Goal: Navigation & Orientation: Find specific page/section

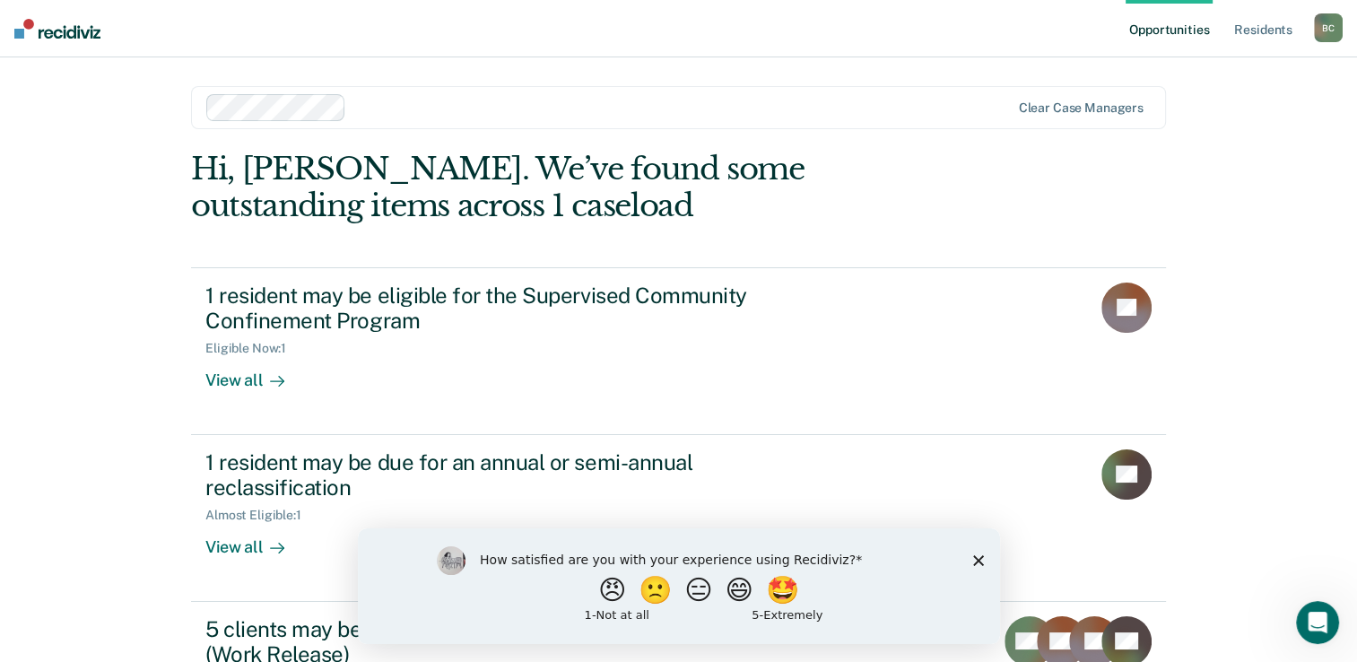
click at [978, 557] on polygon "Close survey" at bounding box center [977, 559] width 11 height 11
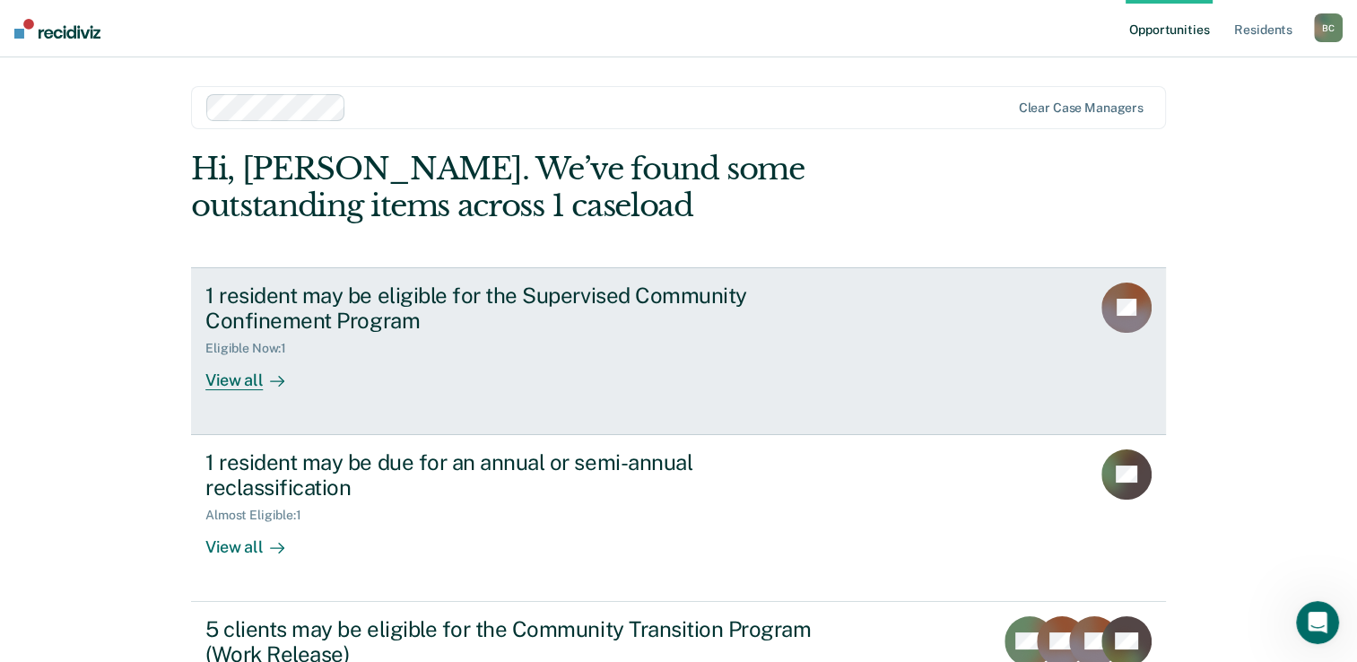
click at [253, 386] on div "View all" at bounding box center [255, 373] width 100 height 35
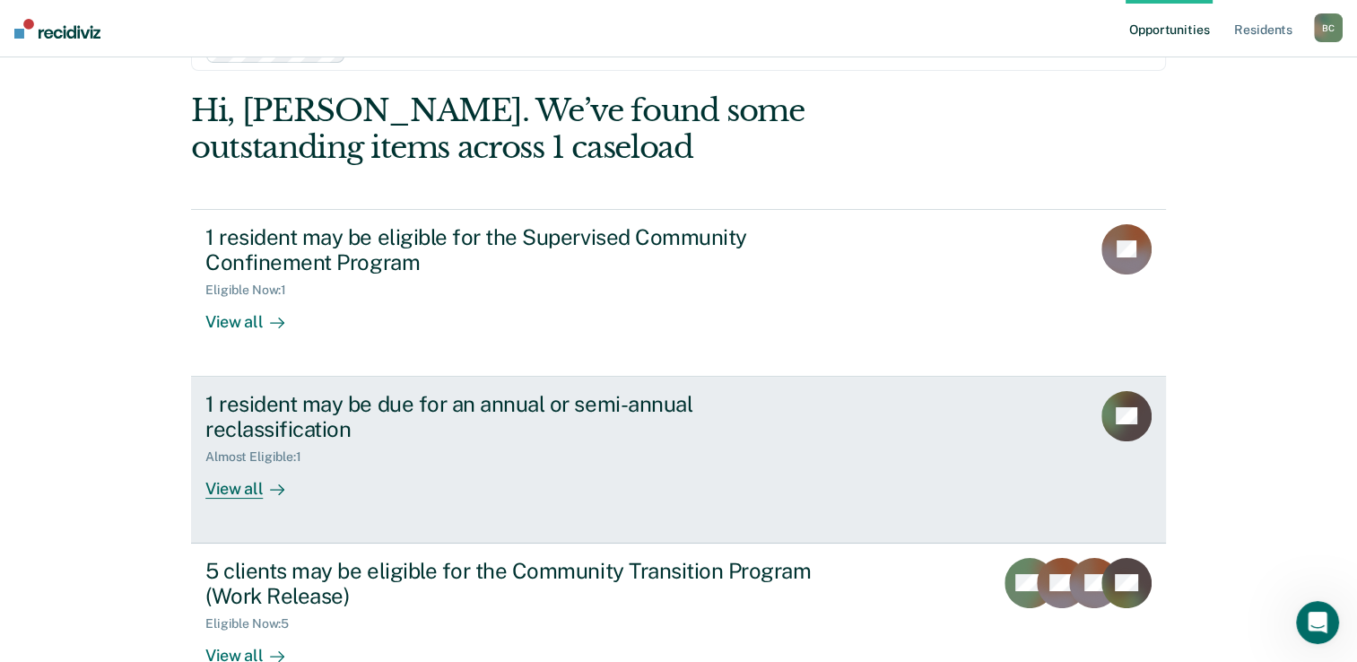
scroll to position [90, 0]
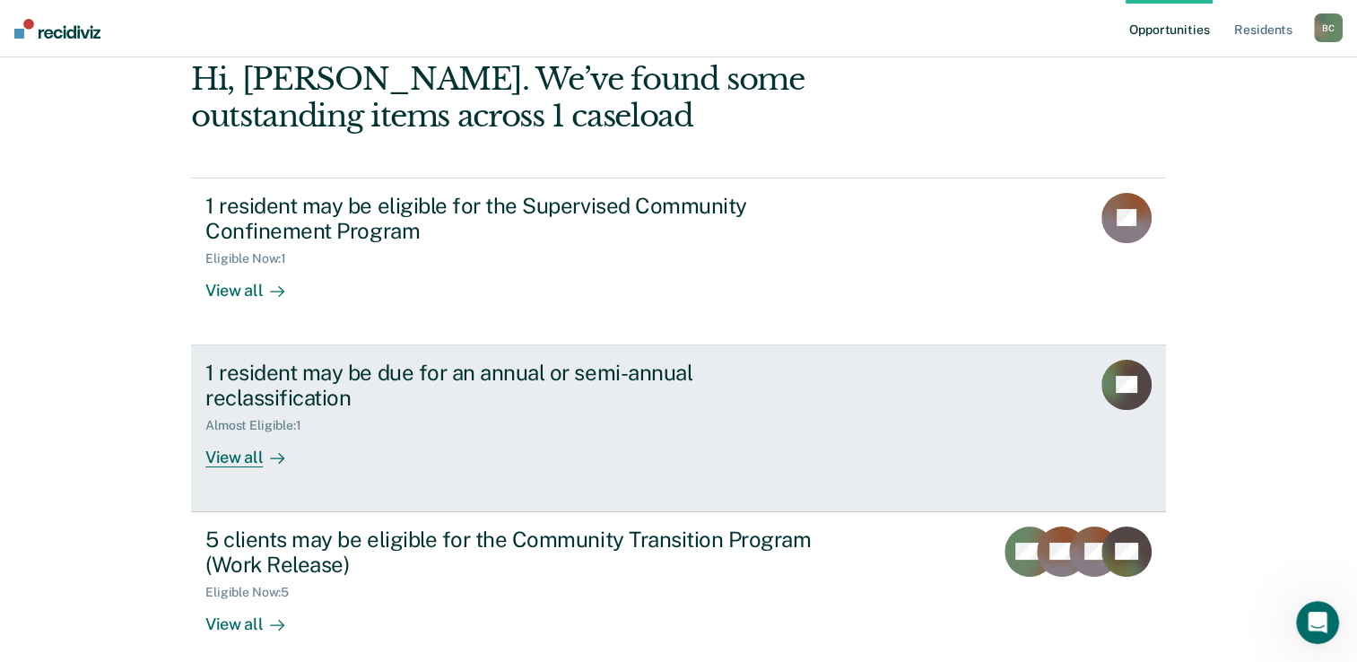
click at [239, 456] on div "View all" at bounding box center [255, 450] width 100 height 35
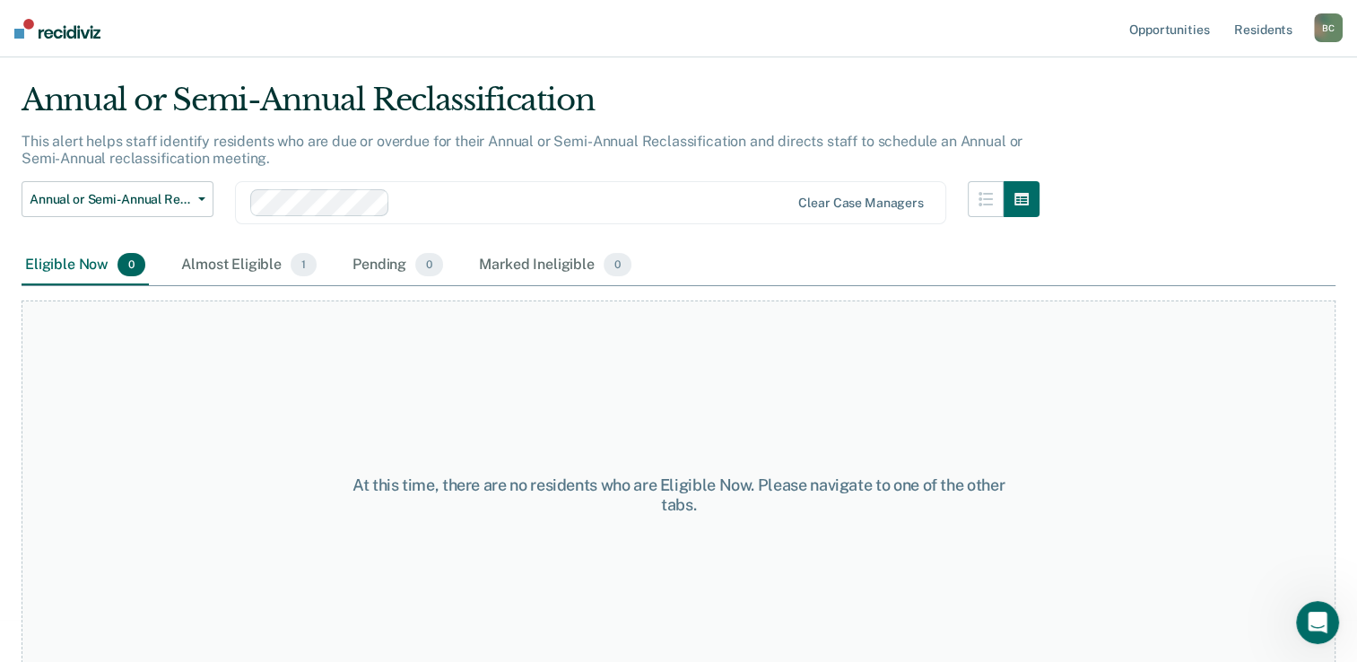
scroll to position [68, 0]
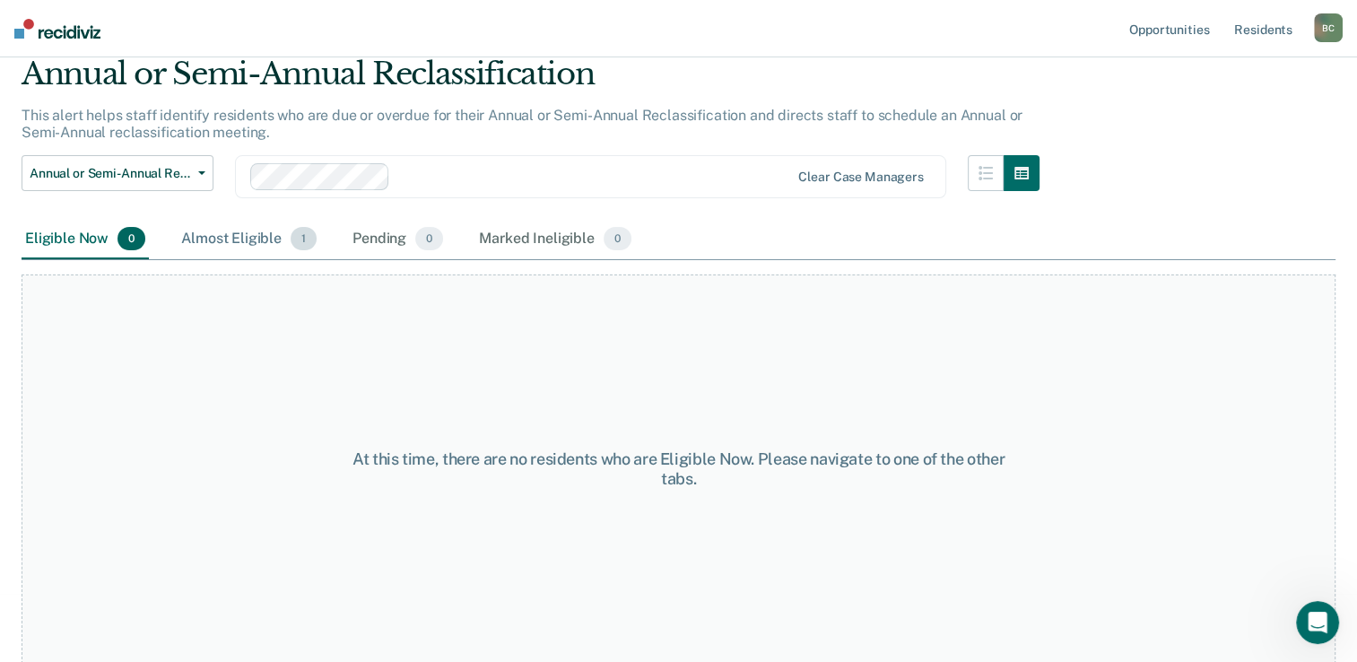
click at [260, 248] on div "Almost Eligible 1" at bounding box center [249, 239] width 143 height 39
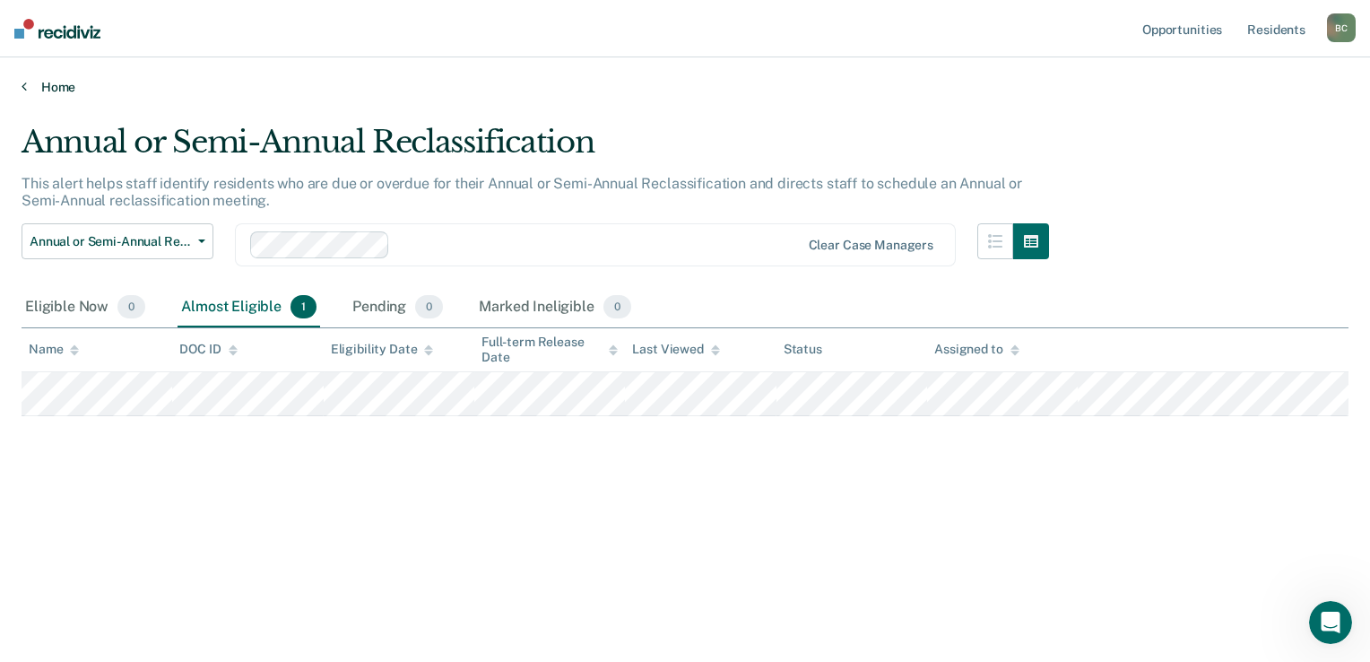
click at [33, 87] on link "Home" at bounding box center [685, 87] width 1327 height 16
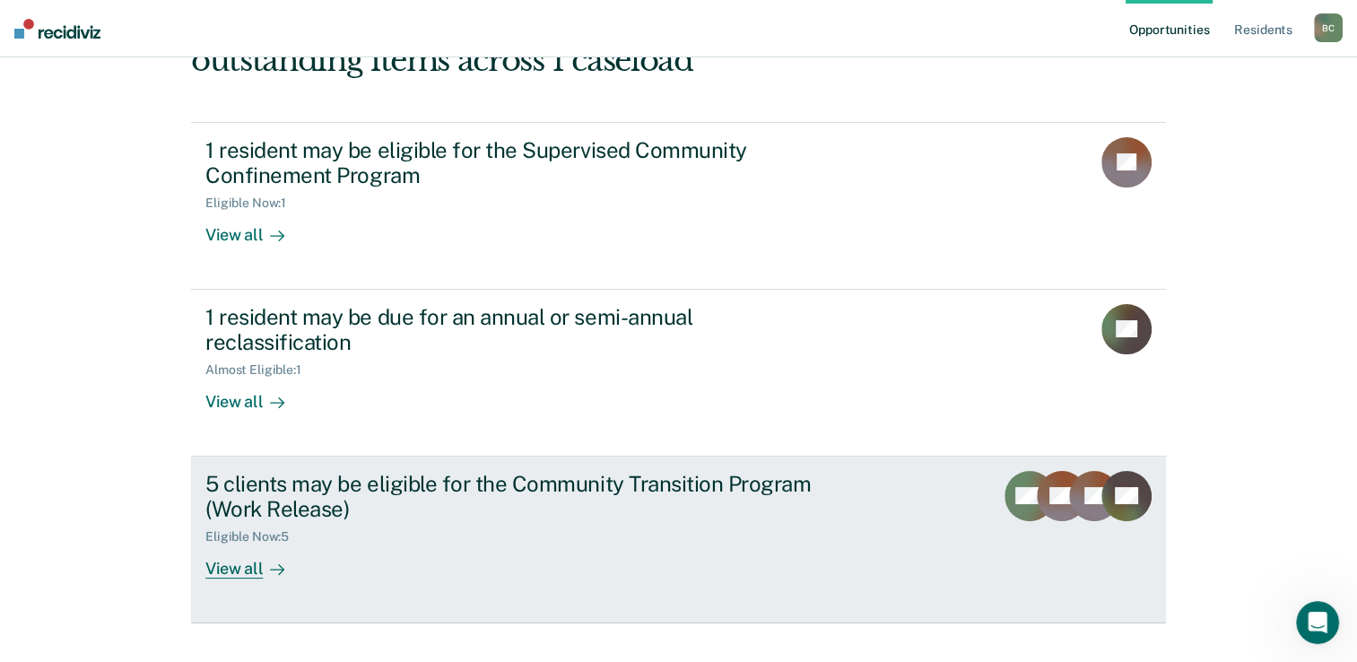
scroll to position [177, 0]
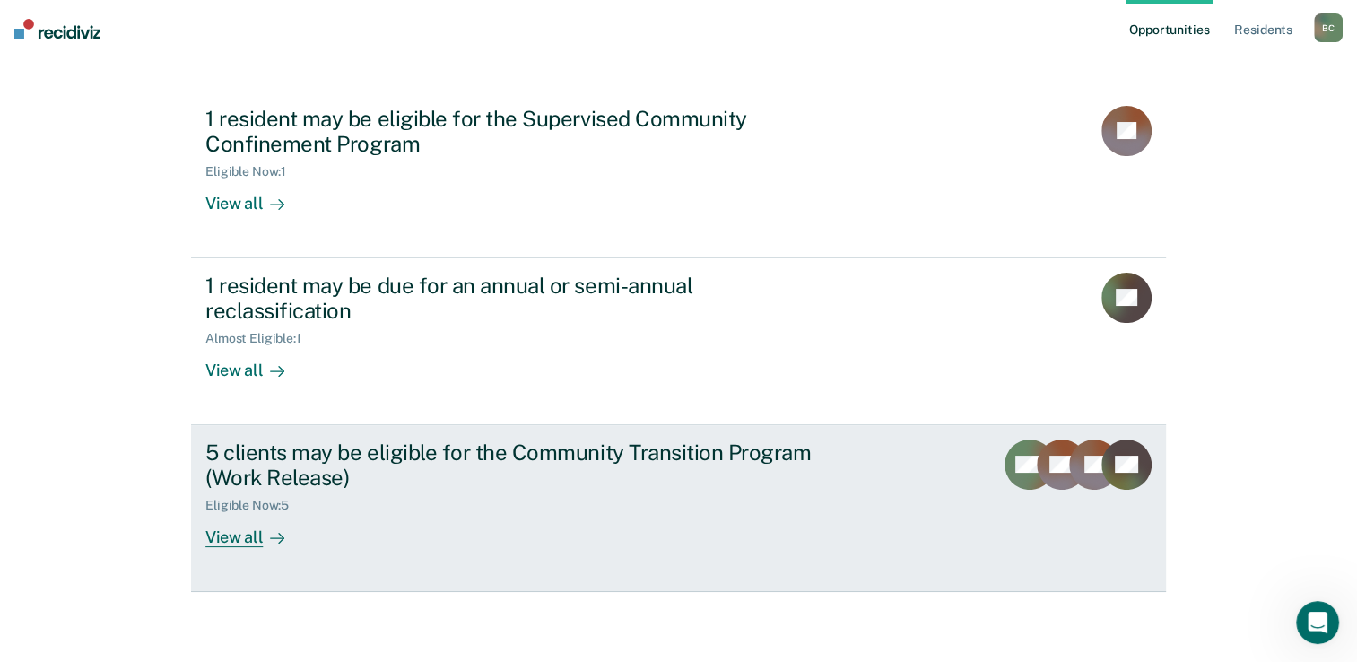
click at [242, 536] on div "View all" at bounding box center [255, 530] width 100 height 35
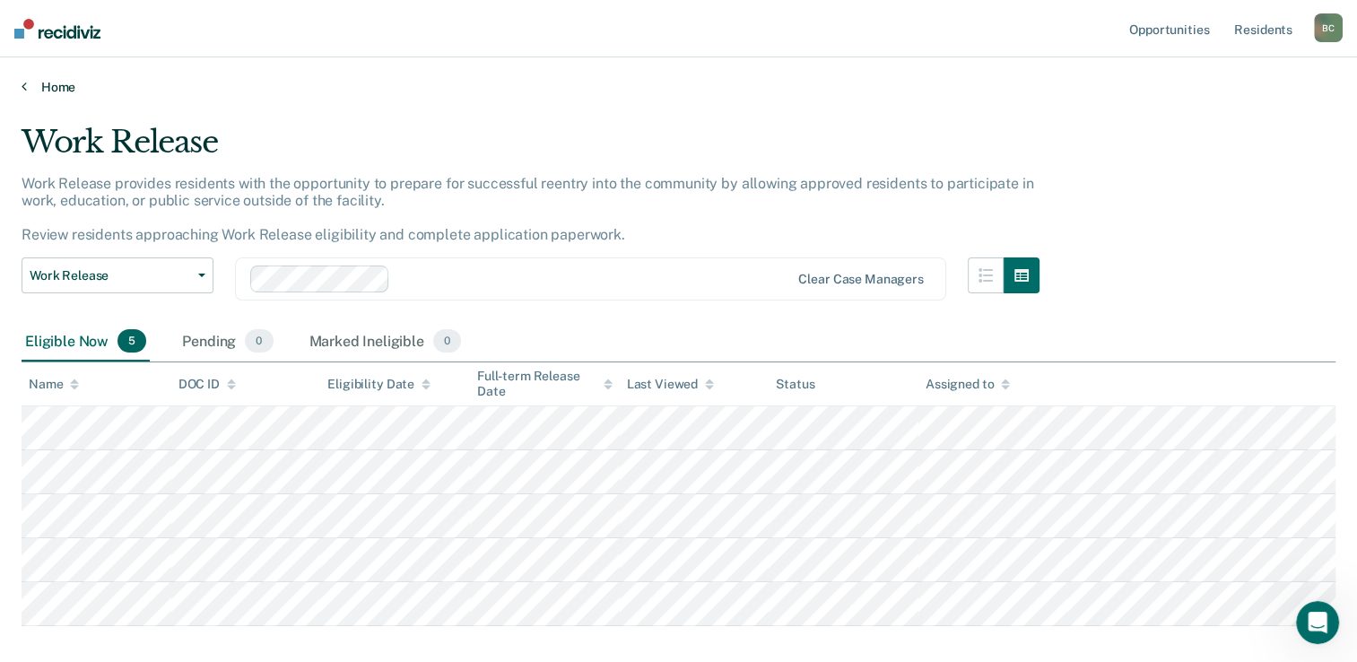
click at [22, 86] on icon at bounding box center [24, 86] width 5 height 14
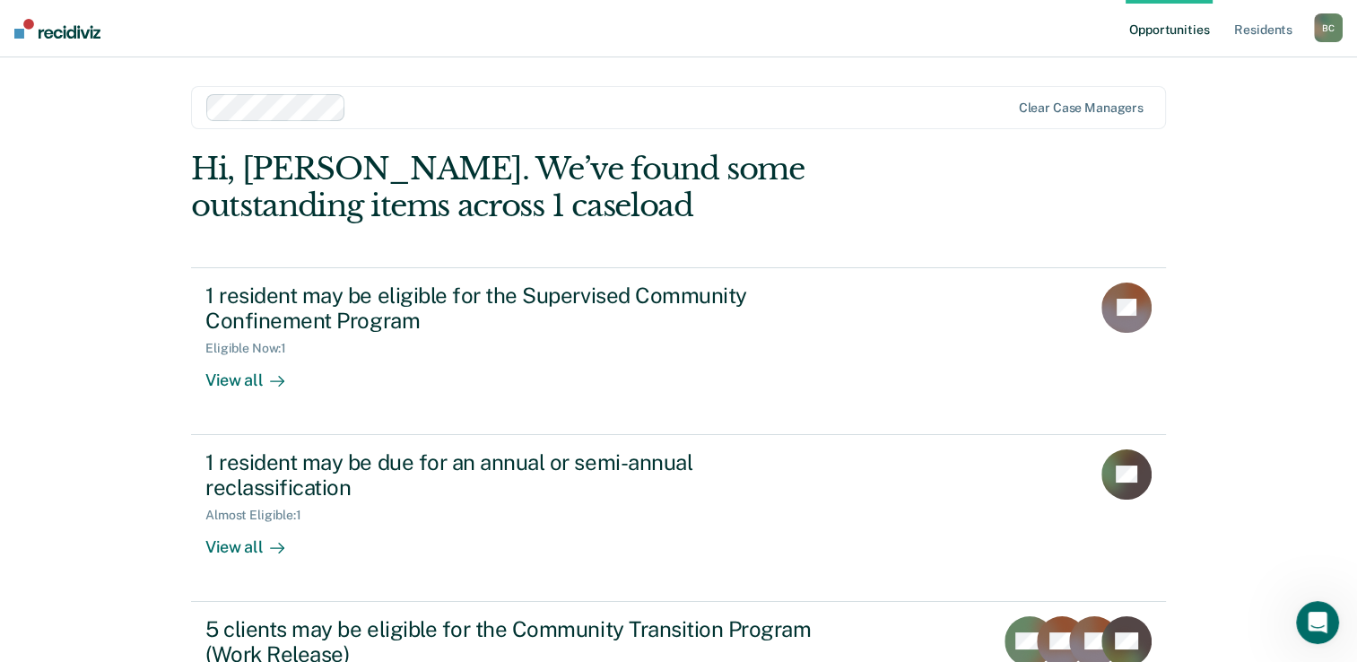
click at [1188, 28] on link "Opportunities" at bounding box center [1168, 28] width 87 height 57
click at [1251, 30] on link "Resident s" at bounding box center [1262, 28] width 65 height 57
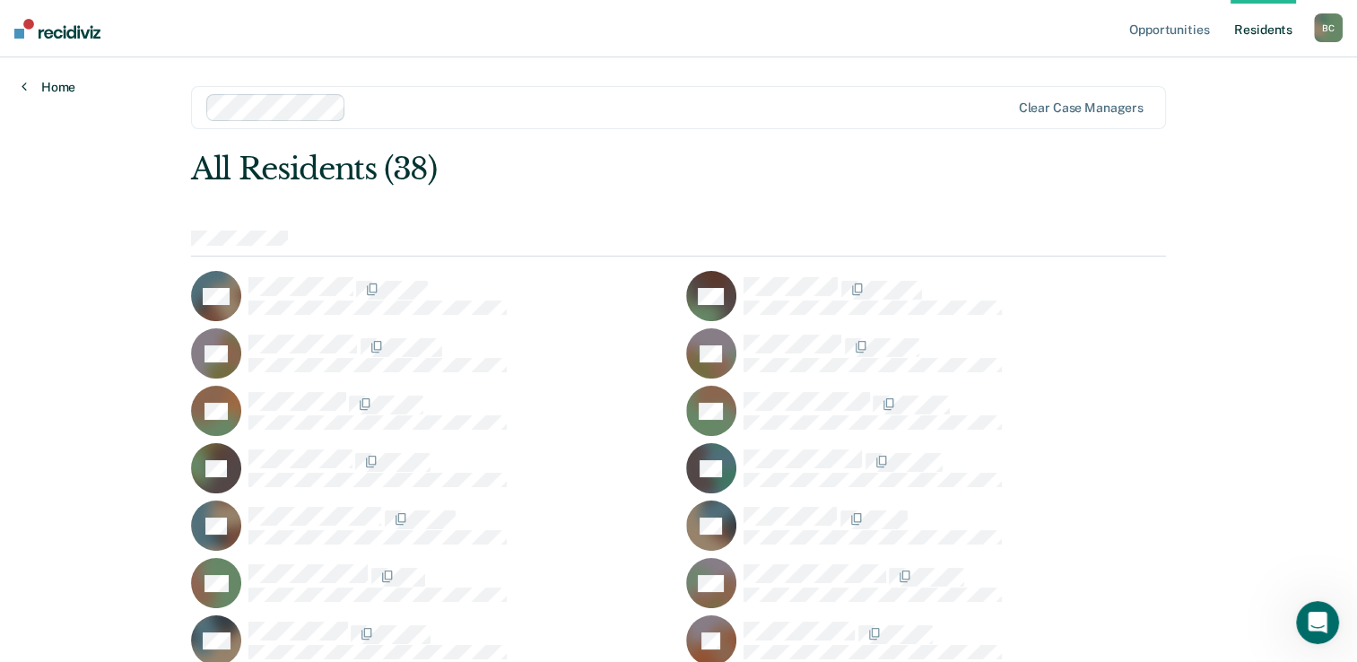
click at [30, 88] on link "Home" at bounding box center [49, 87] width 54 height 16
